Goal: Task Accomplishment & Management: Use online tool/utility

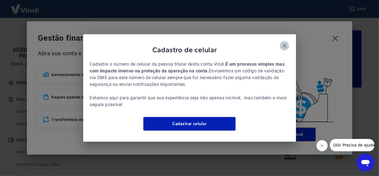
click at [283, 44] on icon "button" at bounding box center [285, 46] width 4 height 4
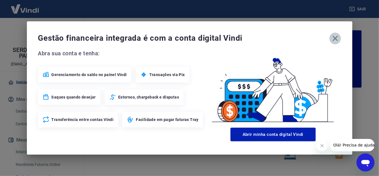
click at [336, 40] on icon "button" at bounding box center [335, 38] width 5 height 5
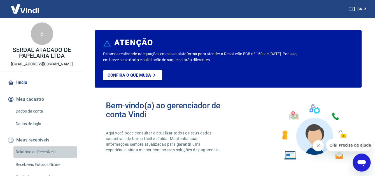
click at [46, 150] on link "Relatório de Recebíveis" at bounding box center [45, 151] width 64 height 11
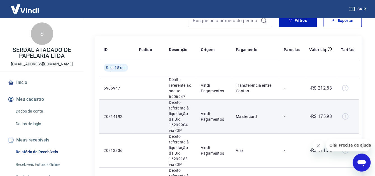
scroll to position [84, 0]
